Goal: Task Accomplishment & Management: Complete application form

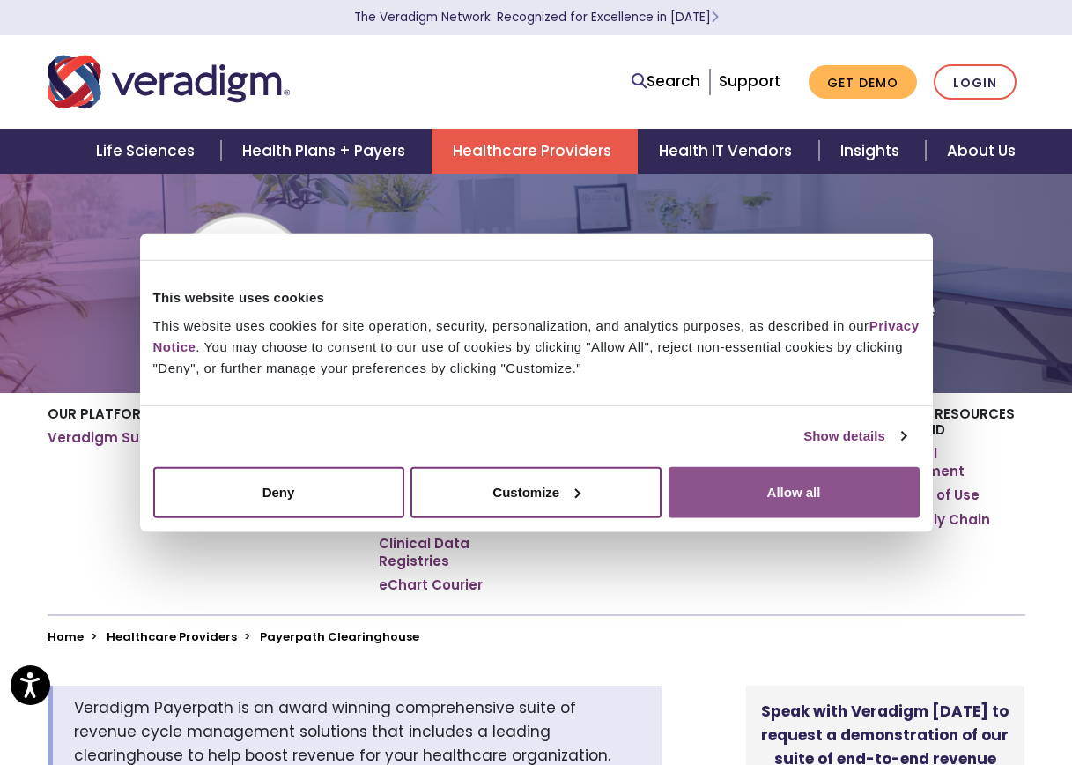
click at [804, 501] on button "Allow all" at bounding box center [794, 491] width 251 height 51
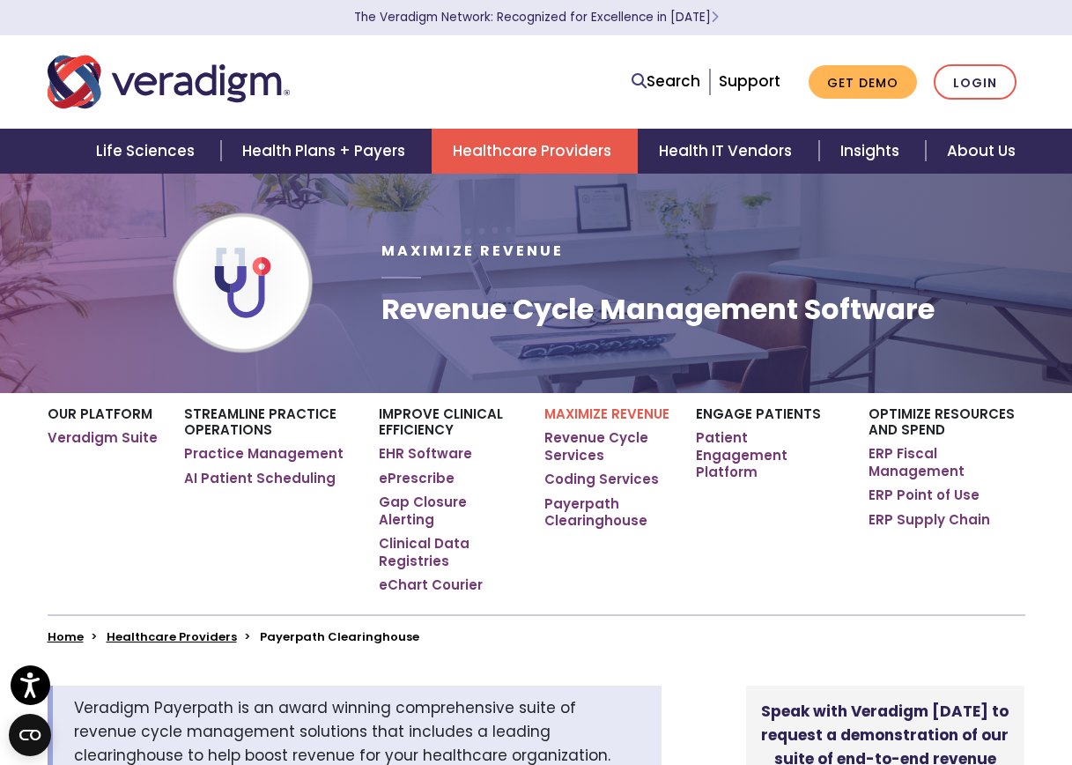
click at [262, 541] on div "Streamline Practice Operations Practice Management AI Patient Scheduling" at bounding box center [268, 503] width 195 height 221
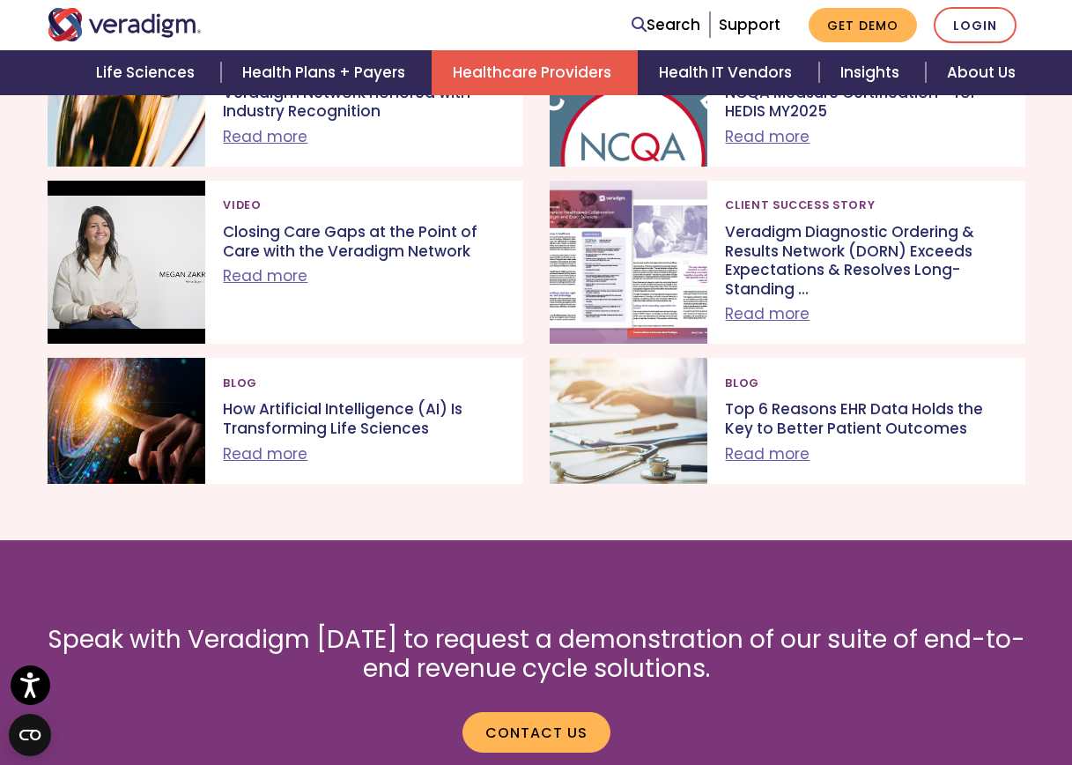
scroll to position [7434, 0]
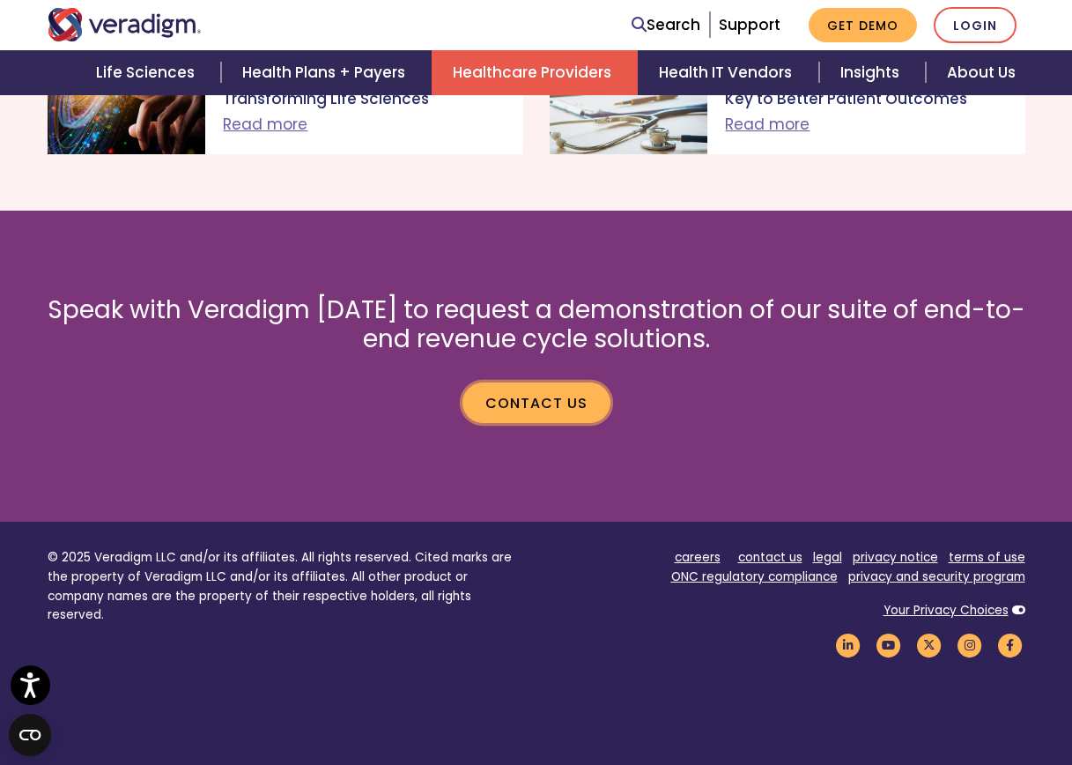
click at [535, 382] on link "Contact us" at bounding box center [536, 402] width 148 height 41
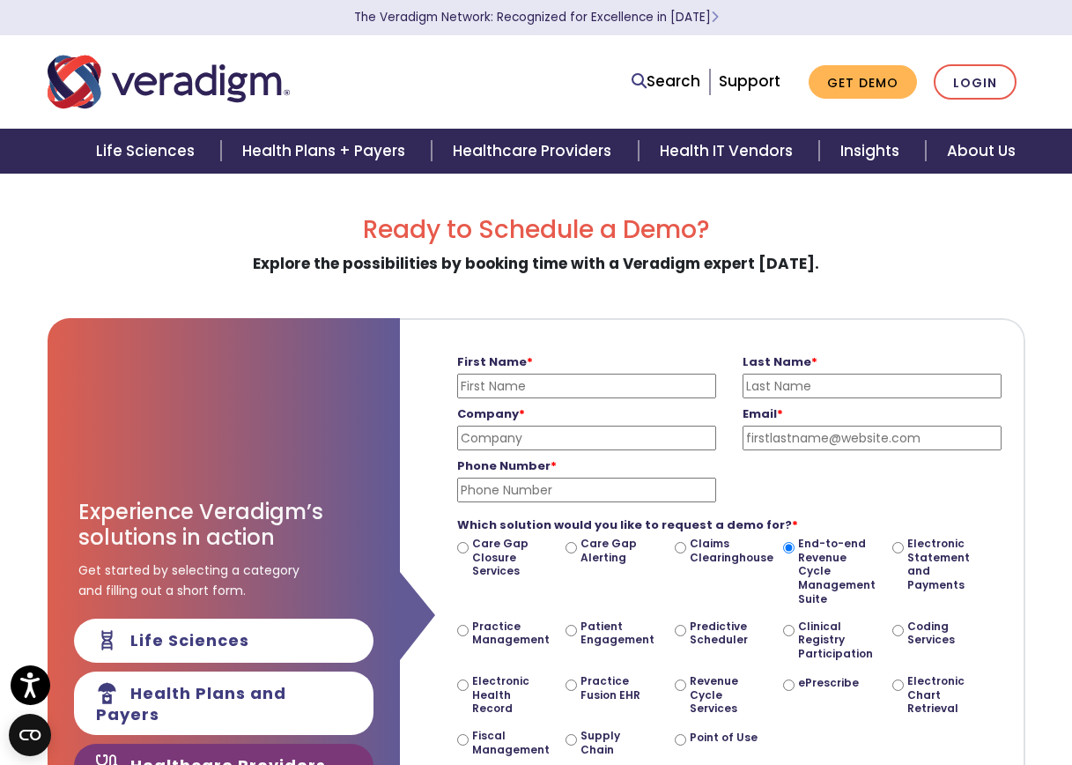
click at [680, 548] on input "Claims Clearinghouse" at bounding box center [680, 547] width 11 height 11
radio input "true"
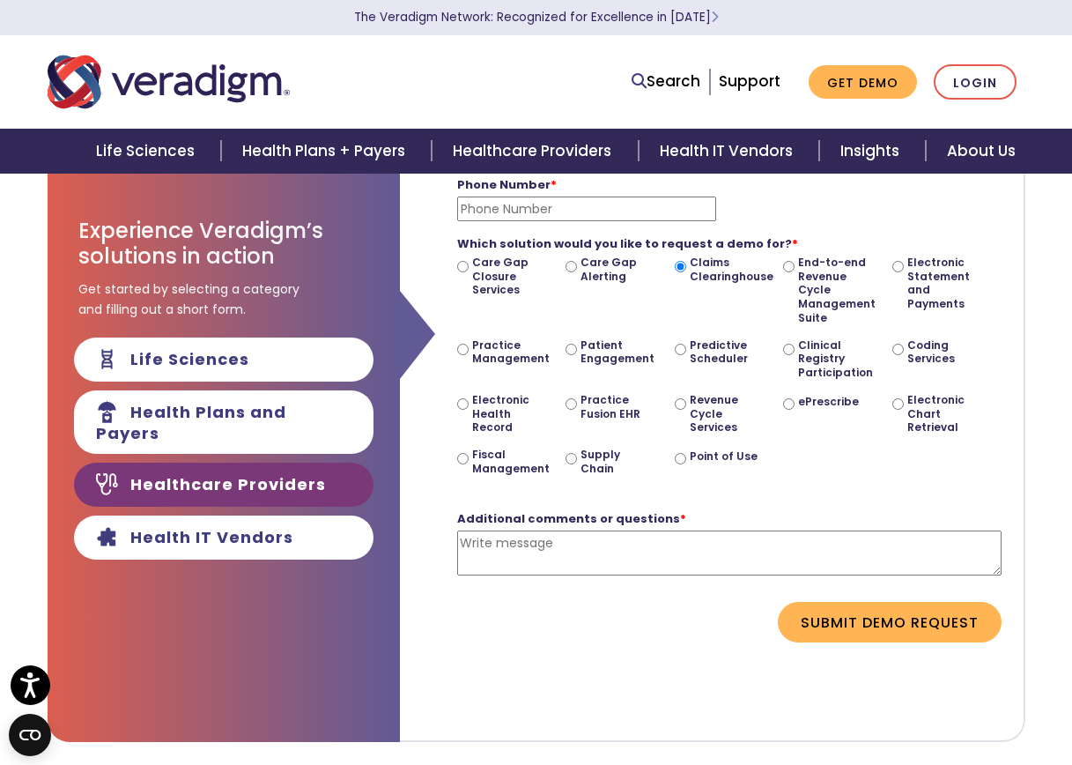
scroll to position [352, 0]
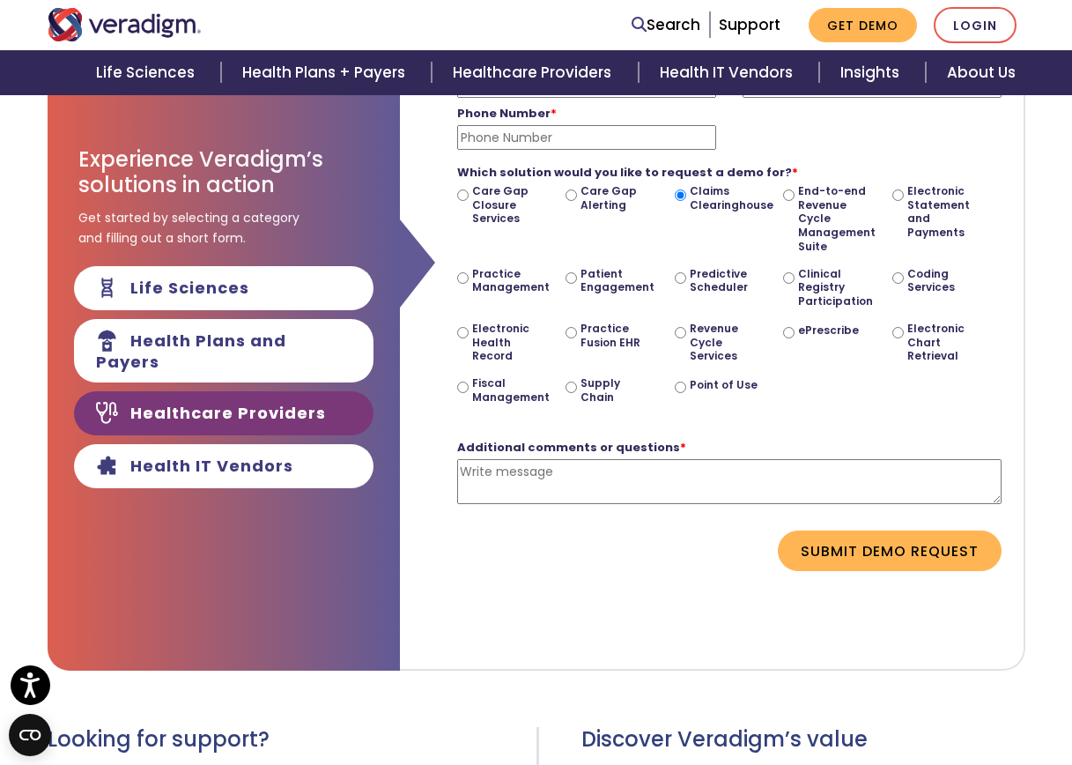
click at [523, 474] on textarea "Additional comments or questions *" at bounding box center [729, 481] width 544 height 45
type textarea "N"
type textarea "Looking for a POC for your claims clearing house"
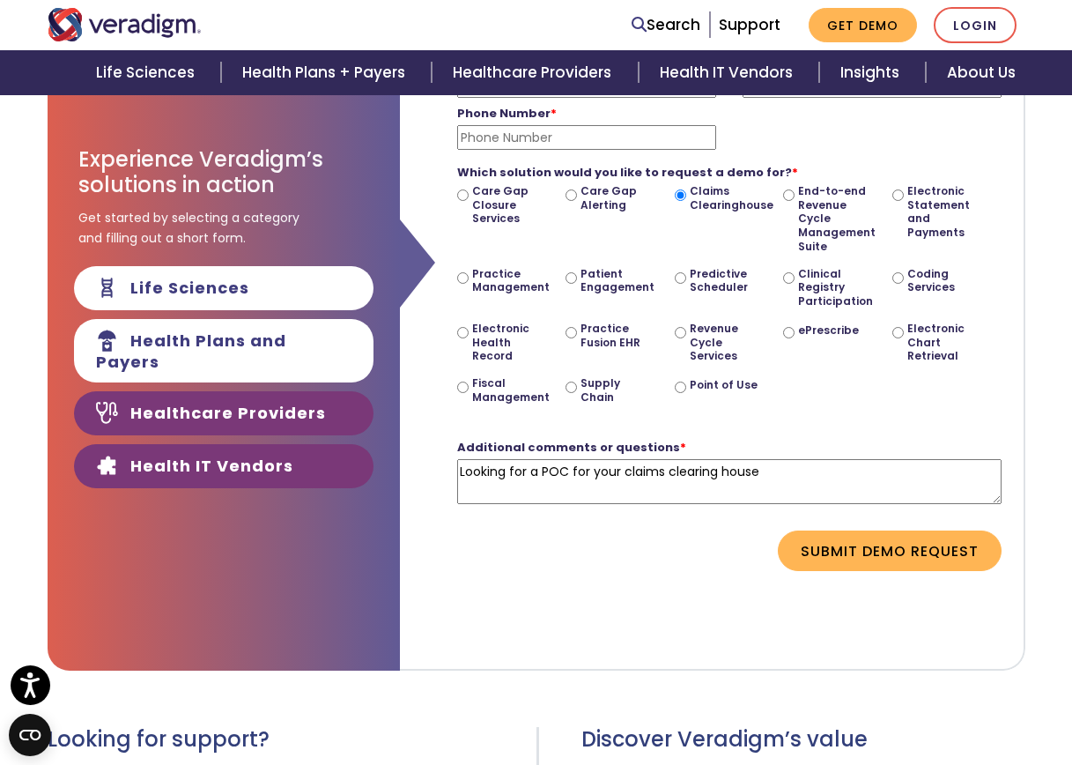
drag, startPoint x: 687, startPoint y: 468, endPoint x: 352, endPoint y: 459, distance: 334.8
click at [353, 462] on div "Experience Veradigm’s solutions in action Get started by selecting a category a…" at bounding box center [537, 318] width 978 height 705
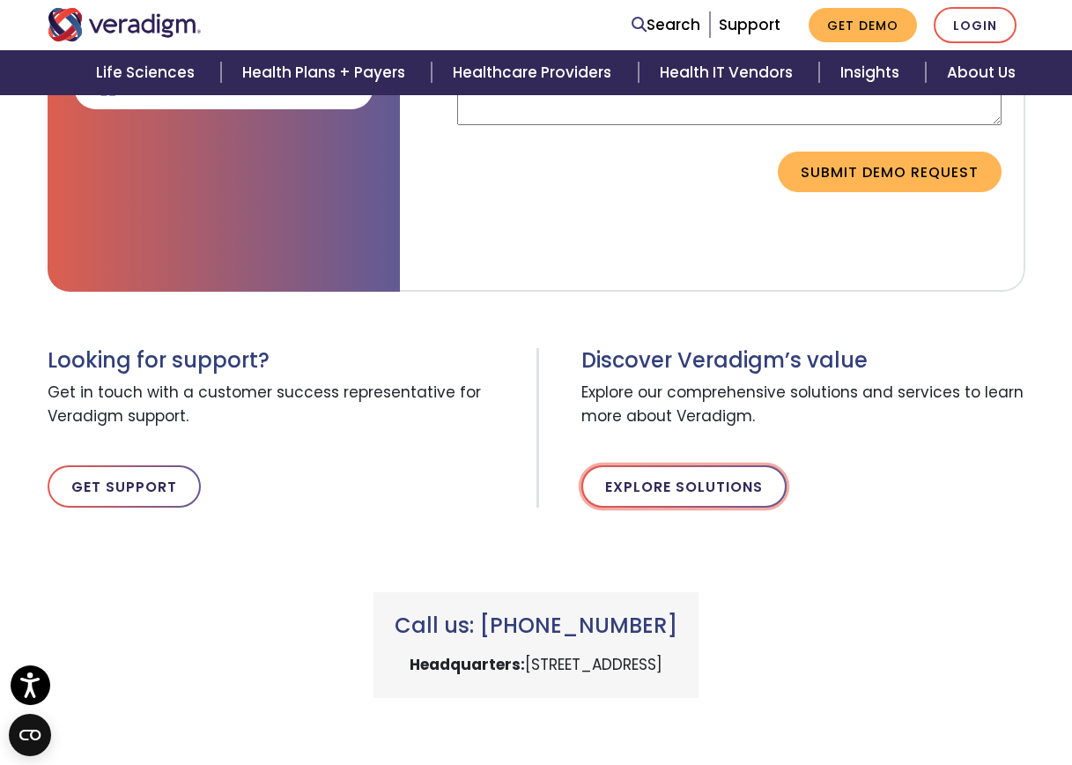
scroll to position [793, 0]
